Goal: Information Seeking & Learning: Learn about a topic

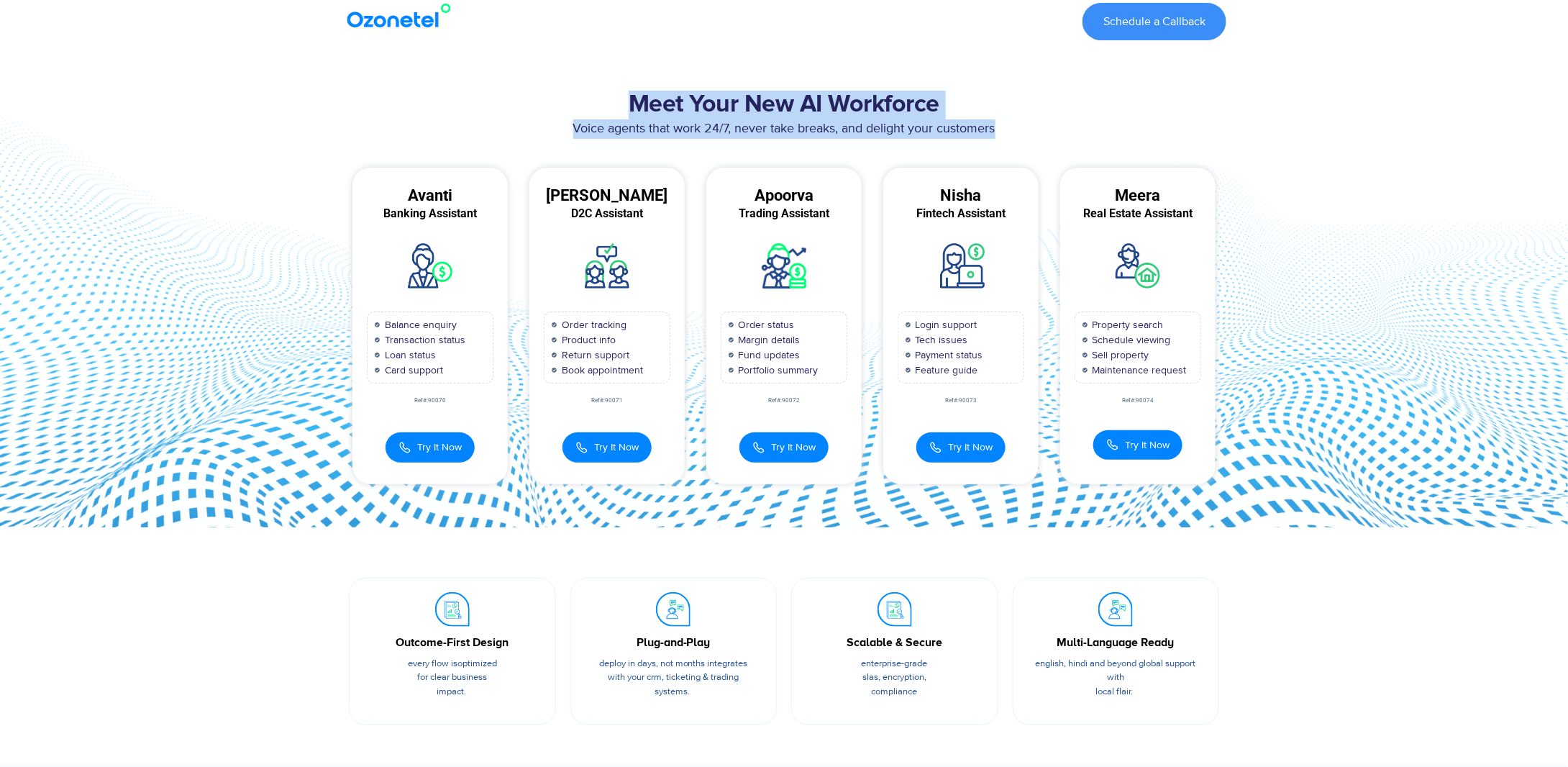
drag, startPoint x: 664, startPoint y: 108, endPoint x: 1073, endPoint y: 132, distance: 409.7
click at [1073, 132] on div "Meet Your New AI Workforce Voice agents that work 24/7, never take breaks, and …" at bounding box center [784, 287] width 899 height 407
click at [1101, 141] on div "Voice agents that work 24/7, never take breaks, and delight your customers" at bounding box center [784, 136] width 885 height 34
drag, startPoint x: 608, startPoint y: 106, endPoint x: 1024, endPoint y: 126, distance: 416.5
click at [1021, 124] on div "Meet Your New AI Workforce Voice agents that work 24/7, never take breaks, and …" at bounding box center [784, 287] width 899 height 407
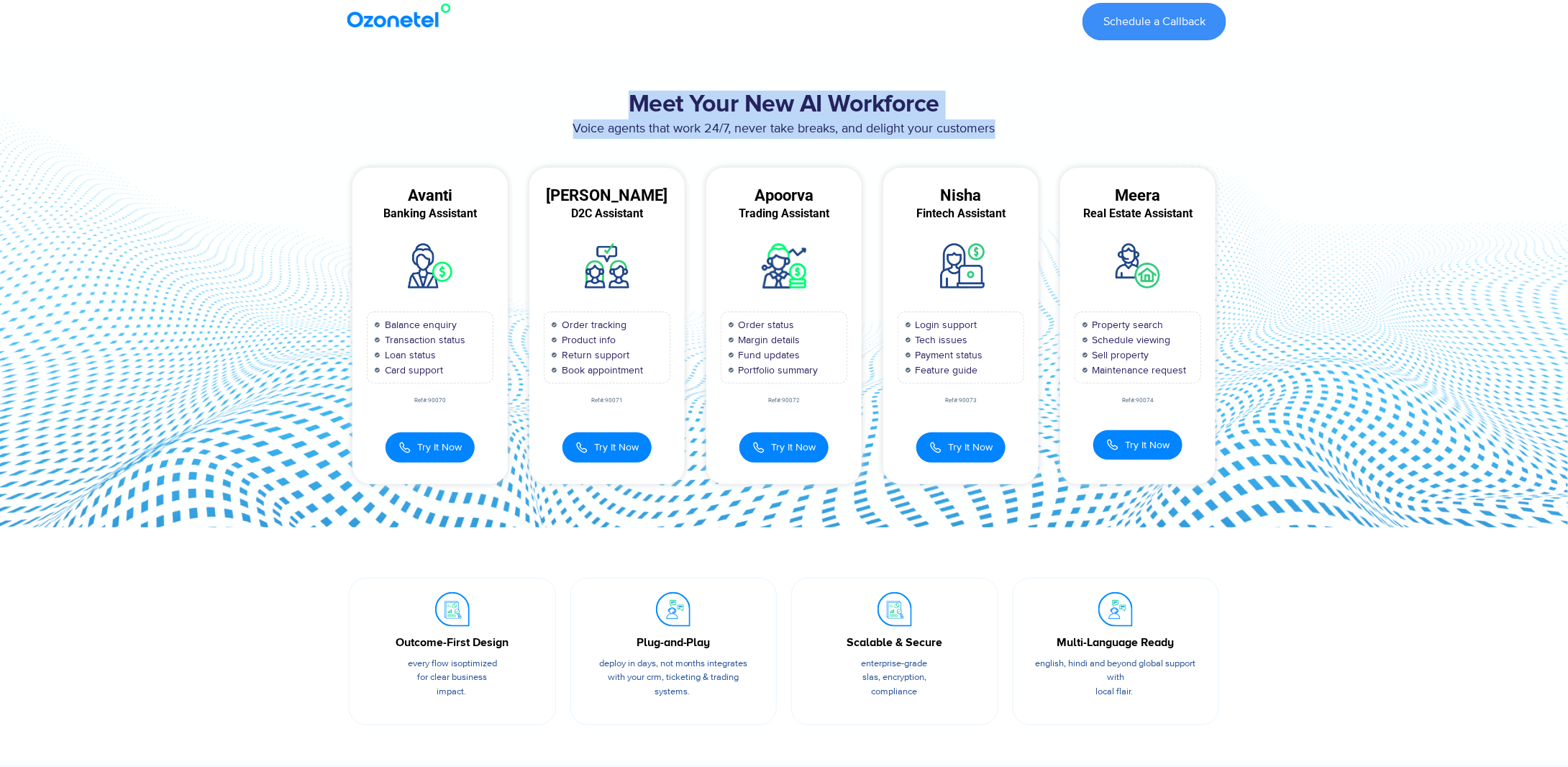
click at [1042, 130] on p "Voice agents that work 24/7, never take breaks, and delight your customers" at bounding box center [784, 129] width 885 height 20
drag, startPoint x: 621, startPoint y: 104, endPoint x: 1030, endPoint y: 141, distance: 410.7
click at [1026, 142] on div "Meet Your New AI Workforce Voice agents that work 24/7, never take breaks, and …" at bounding box center [784, 287] width 899 height 407
click at [1045, 141] on div "Voice agents that work 24/7, never take breaks, and delight your customers" at bounding box center [784, 136] width 885 height 34
drag, startPoint x: 873, startPoint y: 107, endPoint x: 1185, endPoint y: 130, distance: 312.8
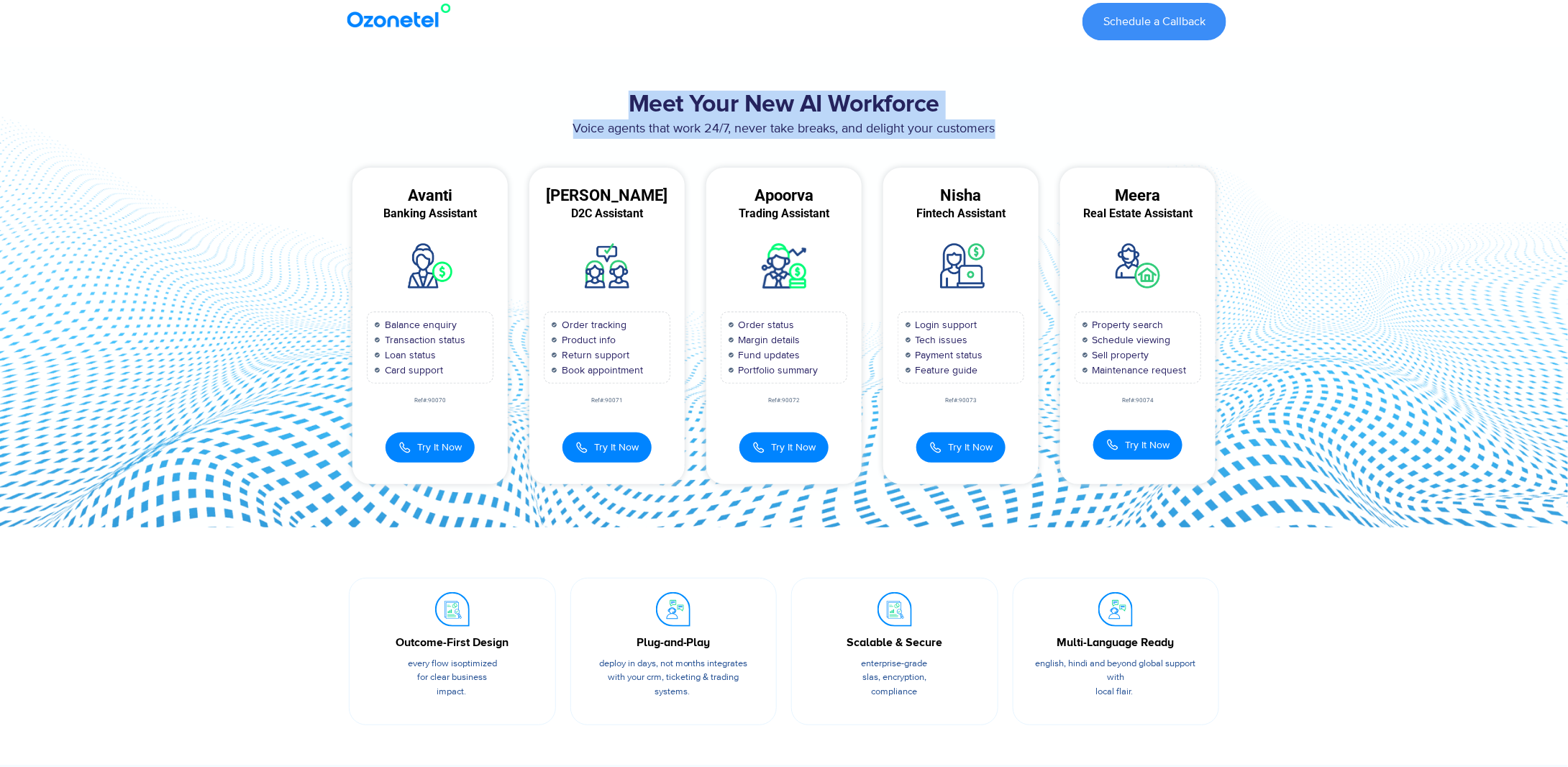
click at [1165, 128] on div "Meet Your New AI Workforce Voice agents that work 24/7, never take breaks, and …" at bounding box center [784, 287] width 899 height 407
click at [1185, 130] on p "Voice agents that work 24/7, never take breaks, and delight your customers" at bounding box center [784, 129] width 885 height 20
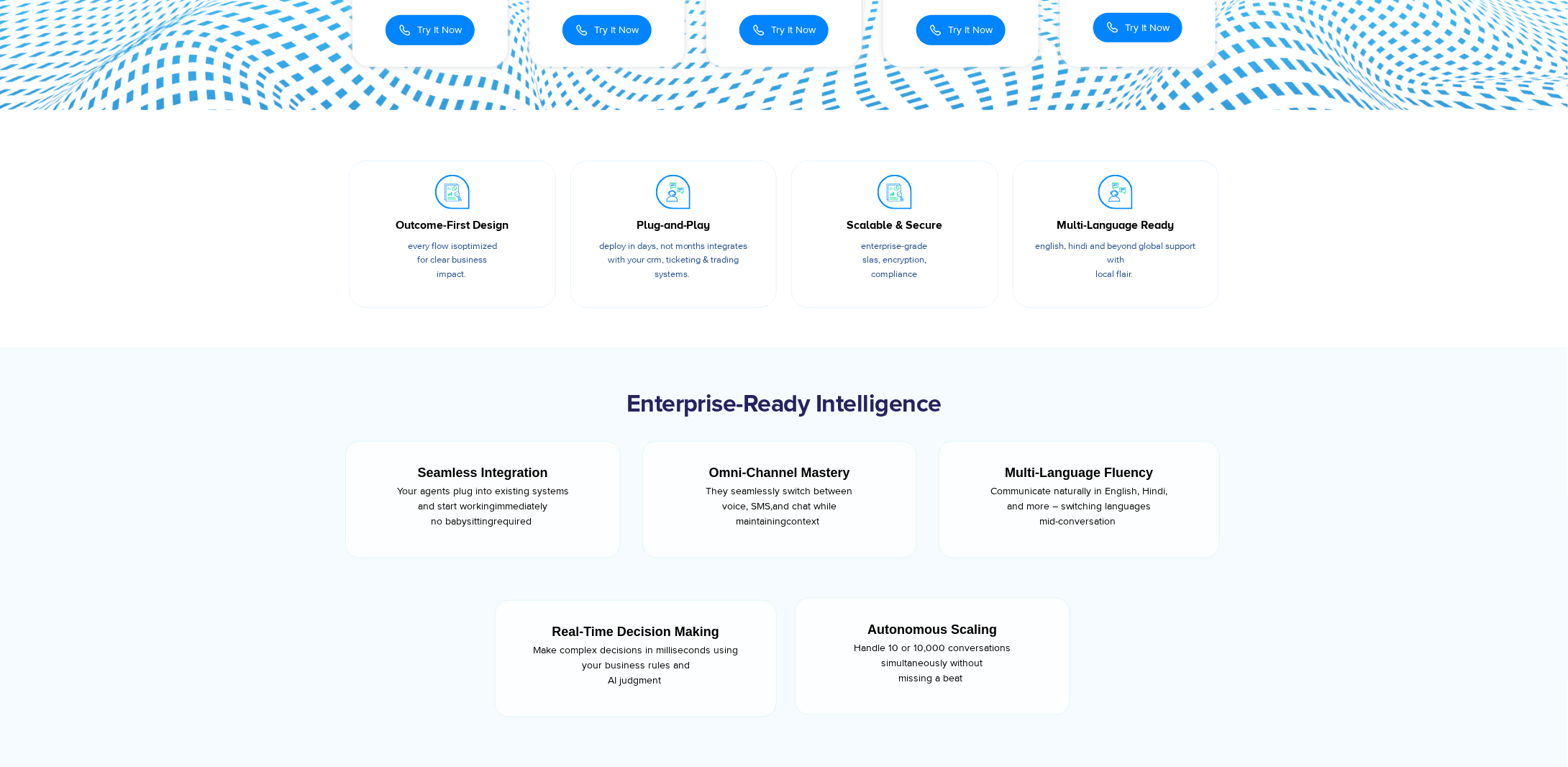
scroll to position [767, 0]
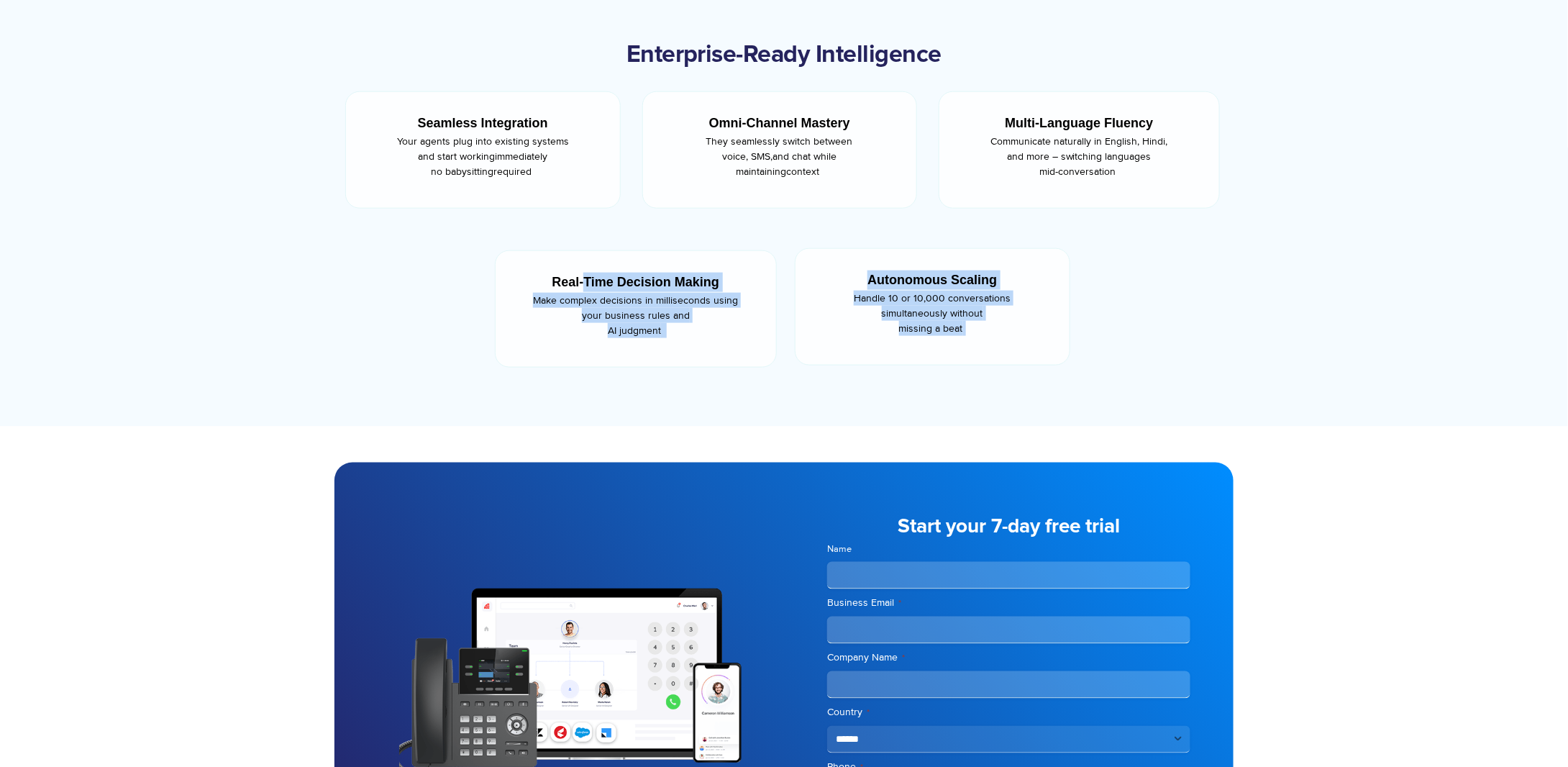
drag, startPoint x: 866, startPoint y: 296, endPoint x: 1122, endPoint y: 319, distance: 257.0
click at [1122, 319] on div "Real-Time Decision Making Make complex decisions in milliseconds using your bus…" at bounding box center [784, 308] width 899 height 149
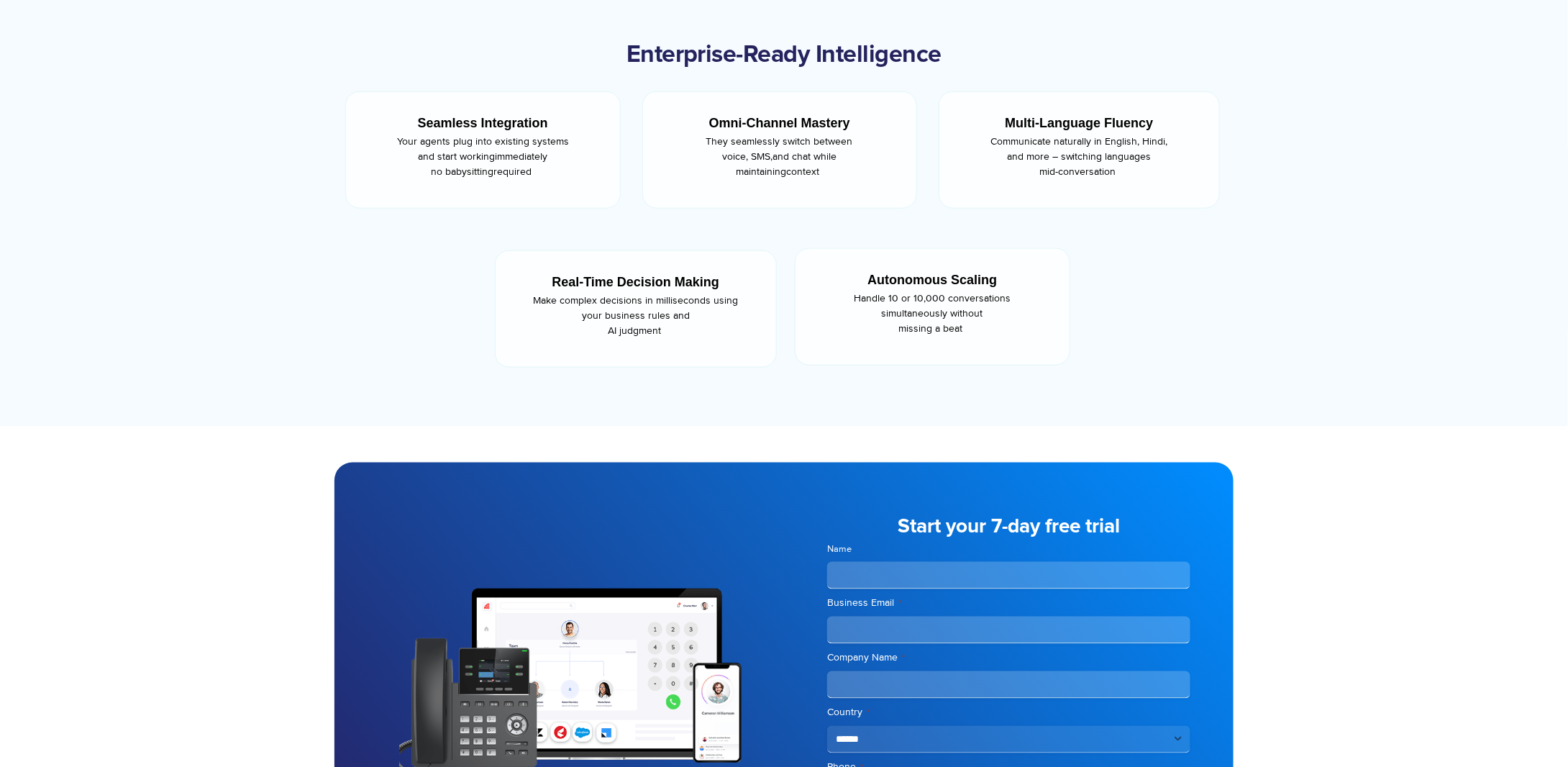
click at [1279, 346] on div at bounding box center [784, 212] width 1568 height 429
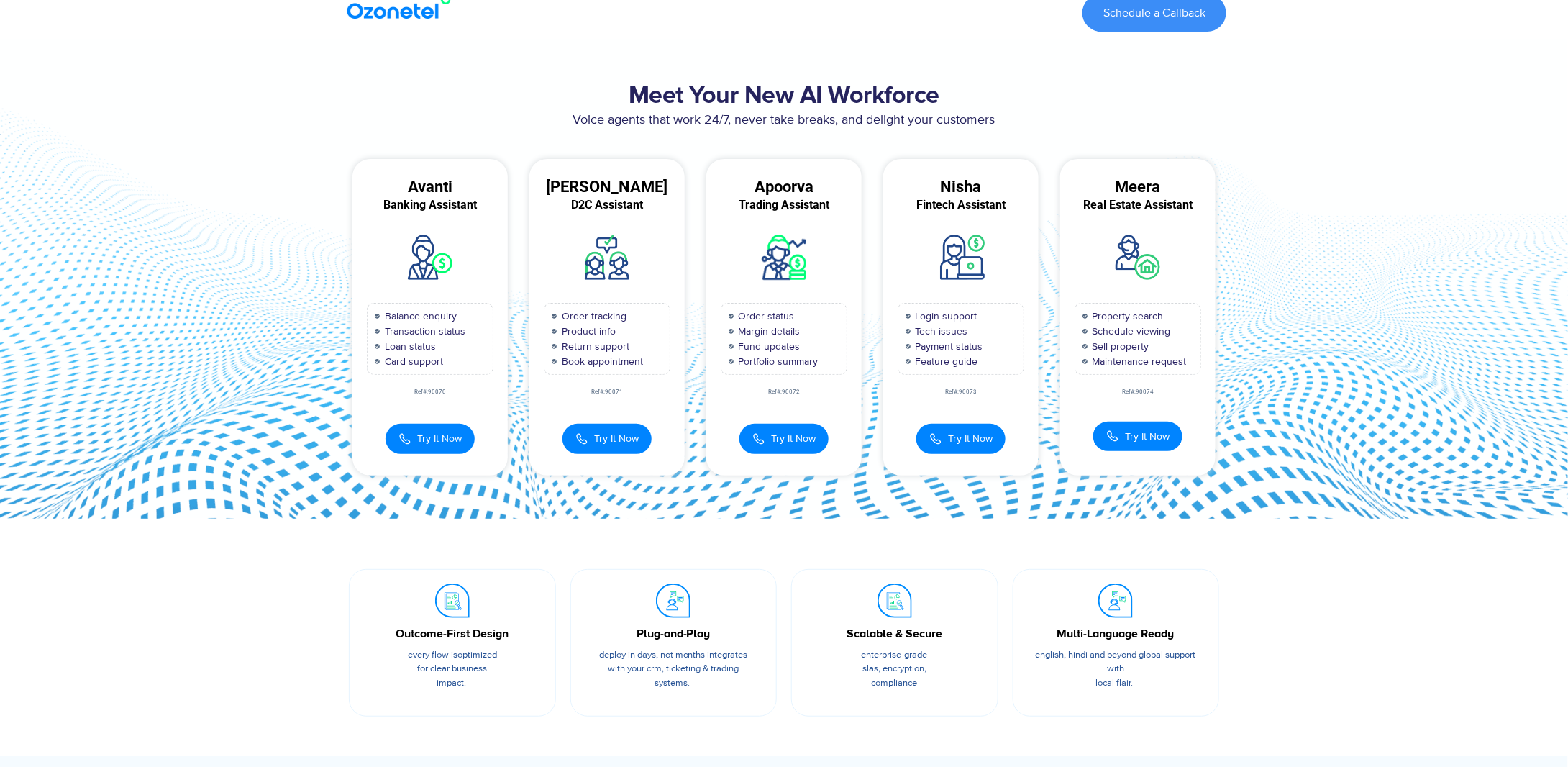
scroll to position [0, 0]
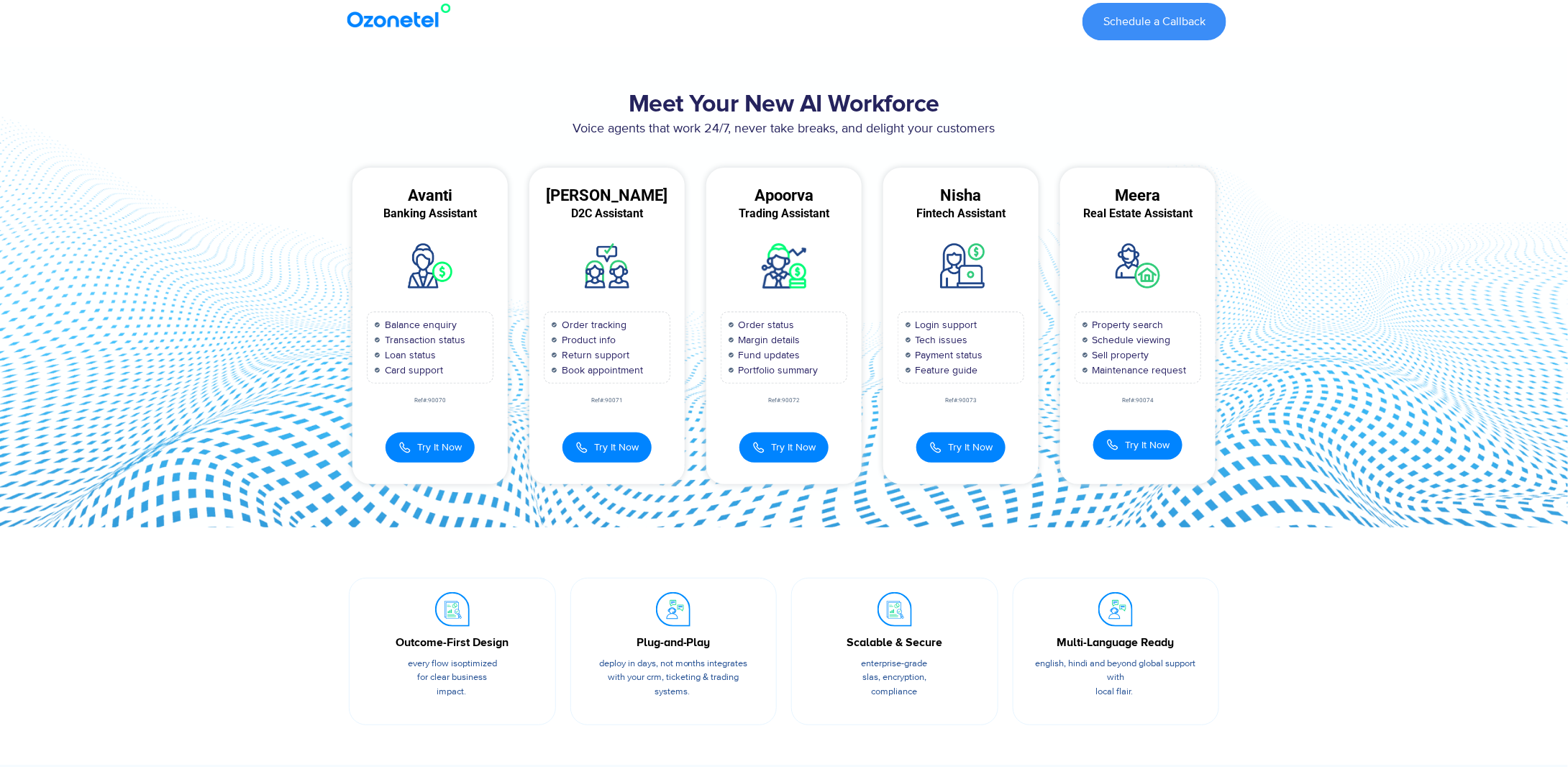
click at [377, 18] on img at bounding box center [402, 15] width 116 height 26
